Goal: Find specific page/section: Find specific page/section

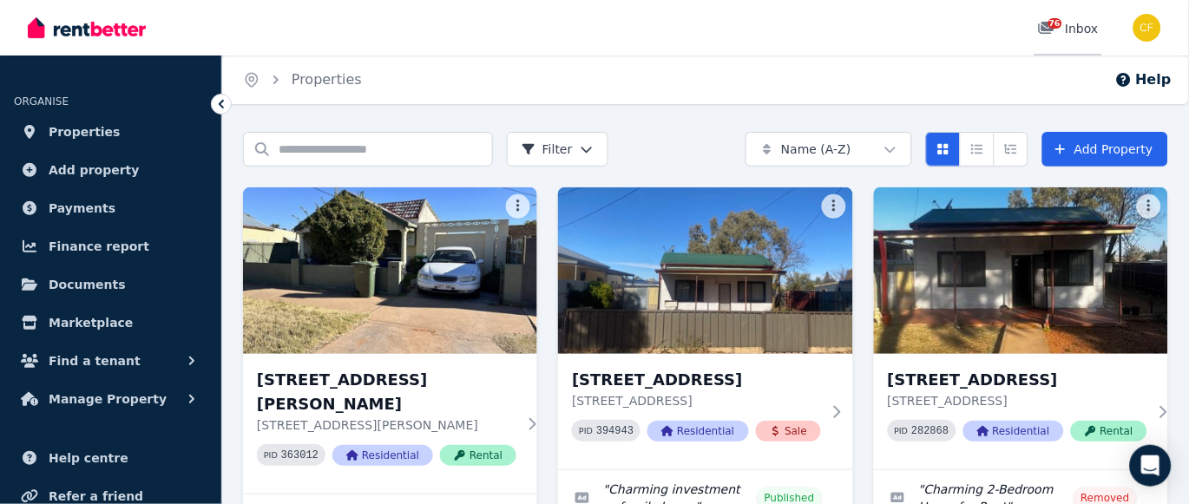
click at [1052, 25] on span "76" at bounding box center [1056, 23] width 14 height 10
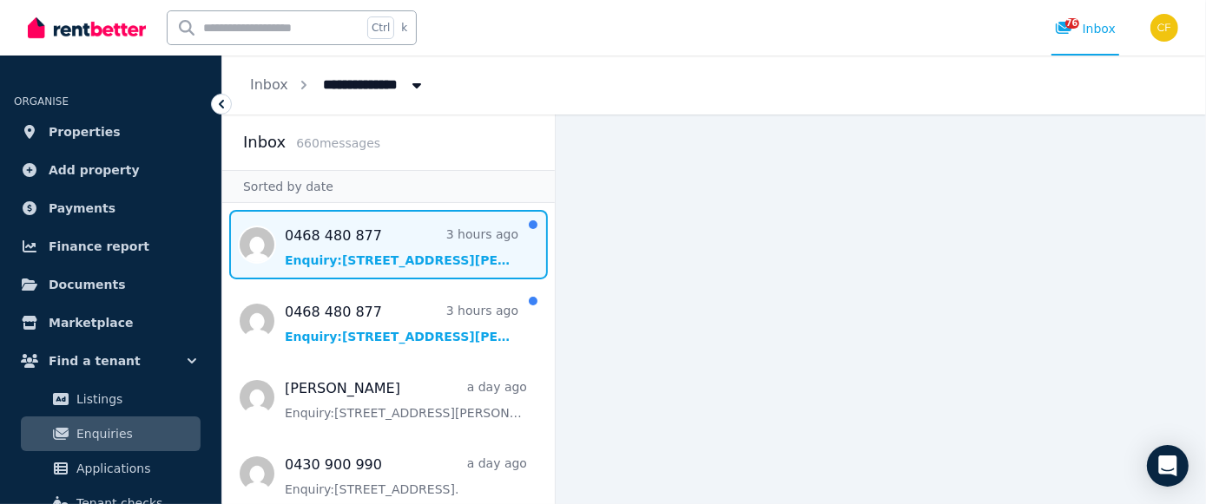
click at [382, 264] on span "Message list" at bounding box center [388, 244] width 332 height 69
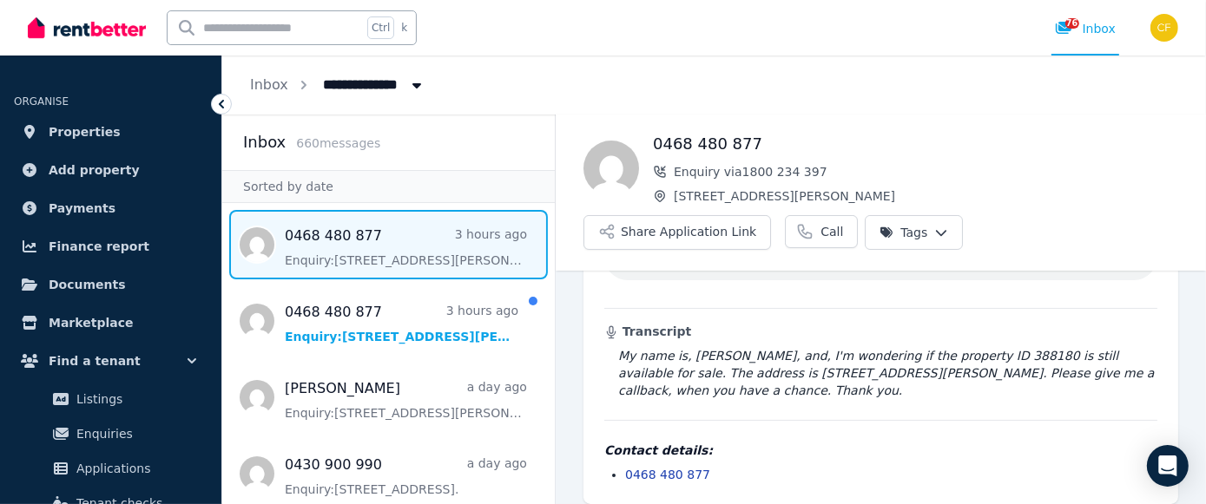
scroll to position [135, 0]
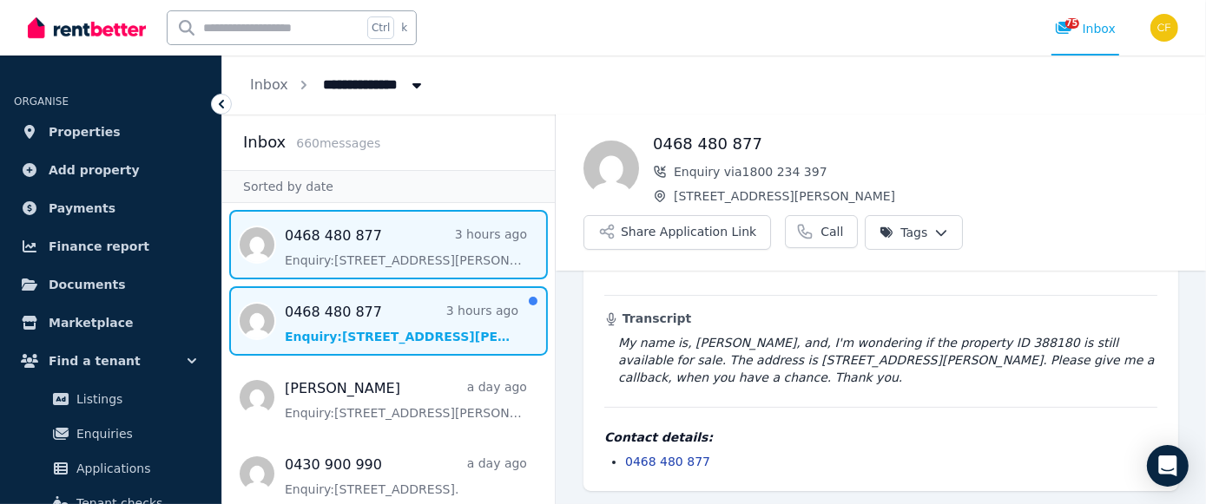
click at [357, 331] on span "Message list" at bounding box center [388, 320] width 332 height 69
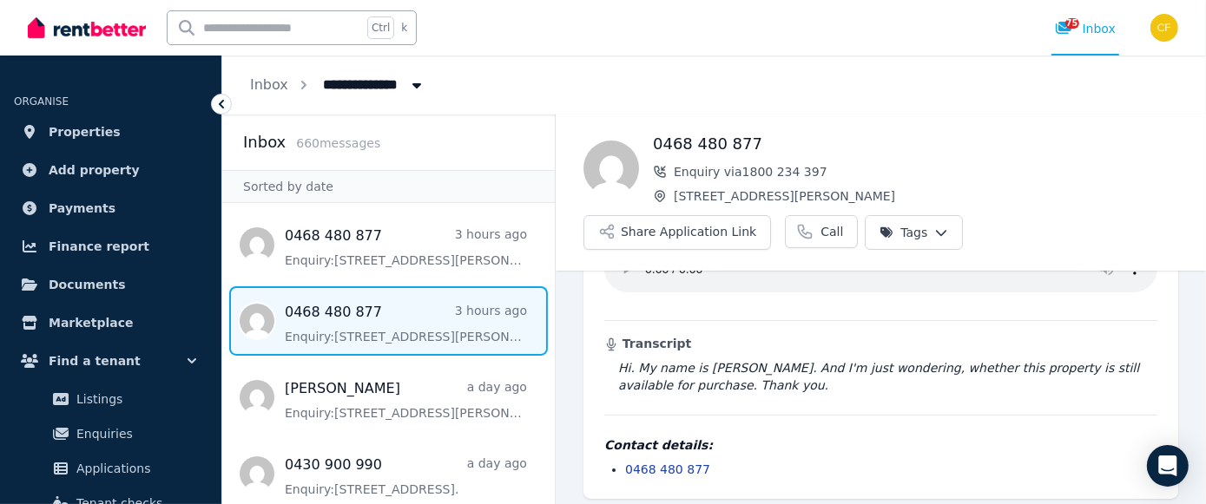
scroll to position [118, 0]
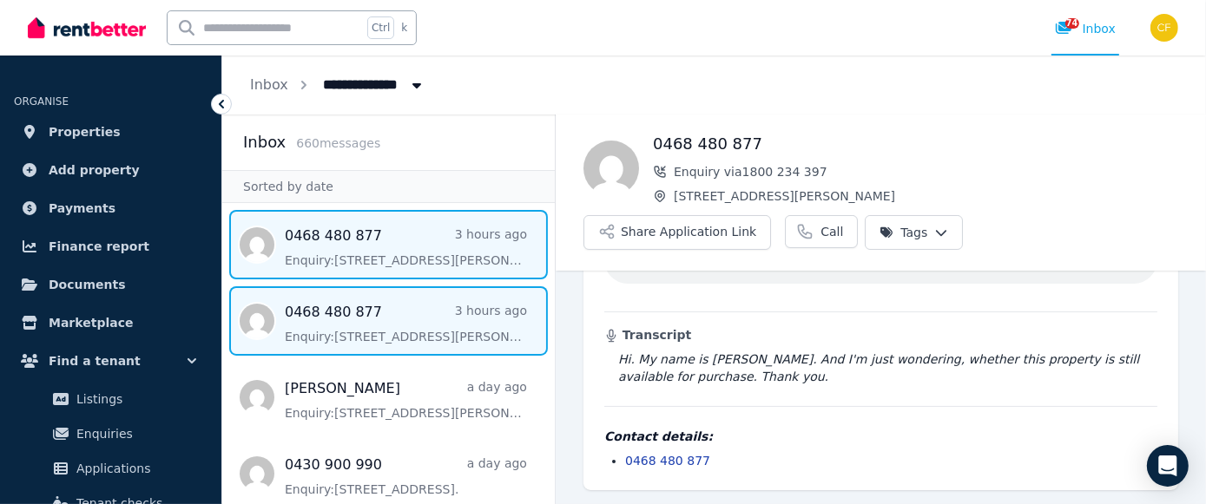
click at [376, 234] on span "Message list" at bounding box center [388, 244] width 332 height 69
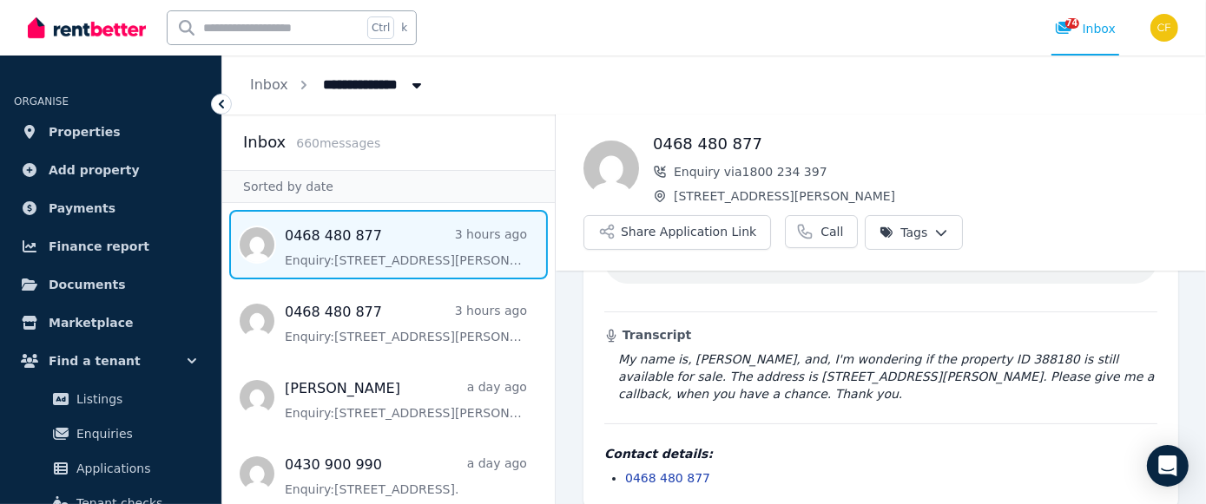
scroll to position [135, 0]
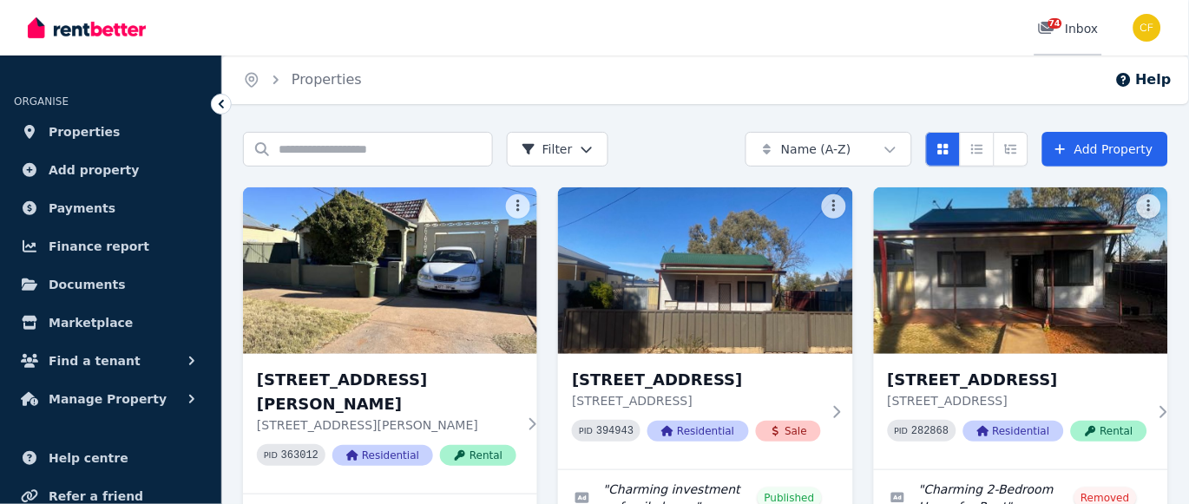
click at [1057, 23] on span "74" at bounding box center [1056, 23] width 14 height 10
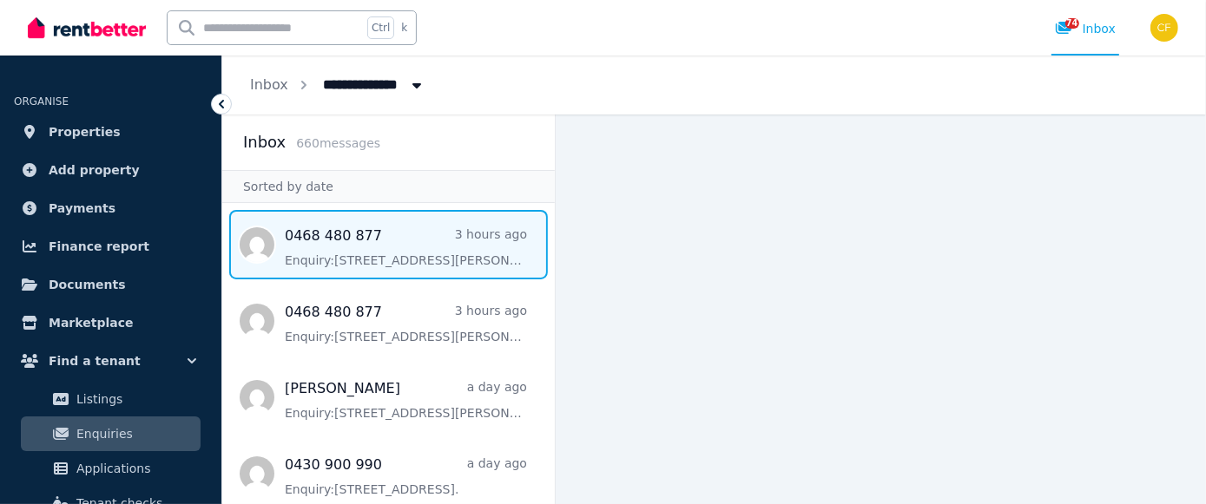
click at [336, 244] on span "Message list" at bounding box center [388, 244] width 332 height 69
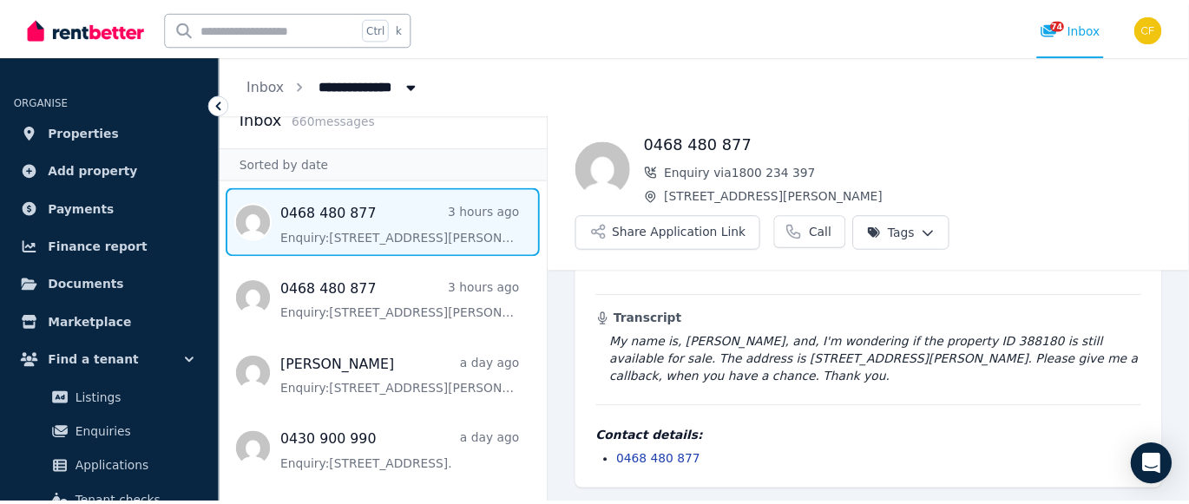
scroll to position [19, 0]
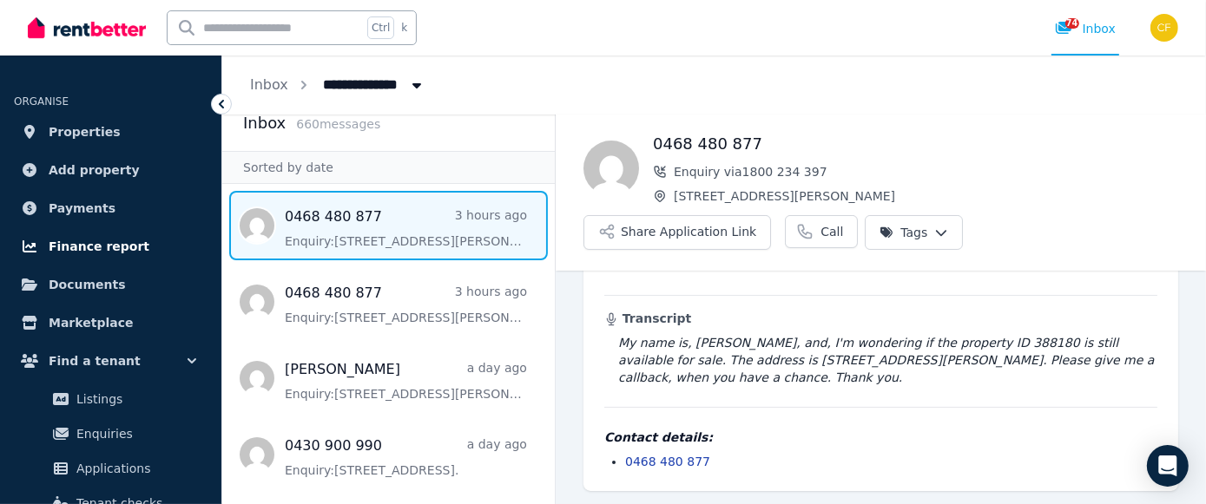
click at [155, 237] on link "Finance report" at bounding box center [111, 246] width 194 height 35
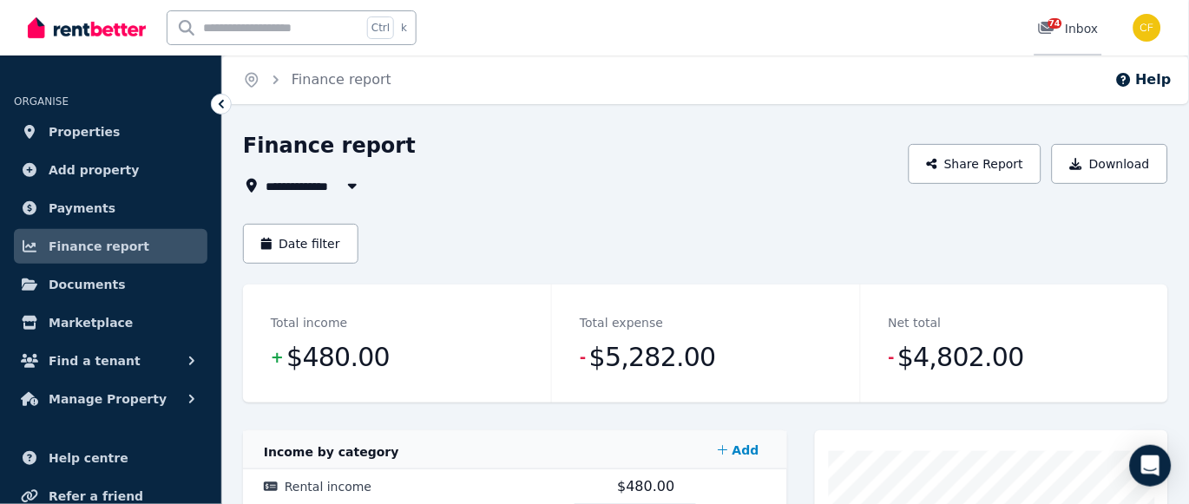
click at [1057, 27] on span "74" at bounding box center [1056, 23] width 14 height 10
